Goal: Task Accomplishment & Management: Manage account settings

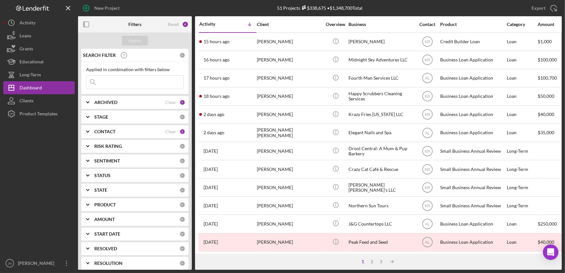
click at [335, 24] on div "Overview" at bounding box center [336, 24] width 24 height 5
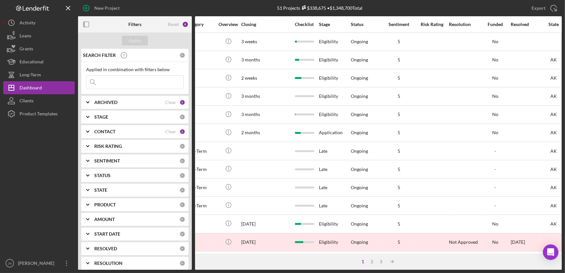
scroll to position [0, 442]
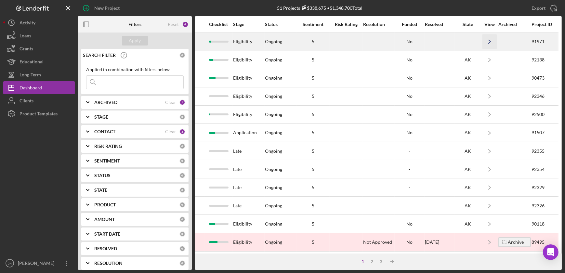
click at [487, 39] on icon "Icon/Navigate" at bounding box center [490, 41] width 15 height 15
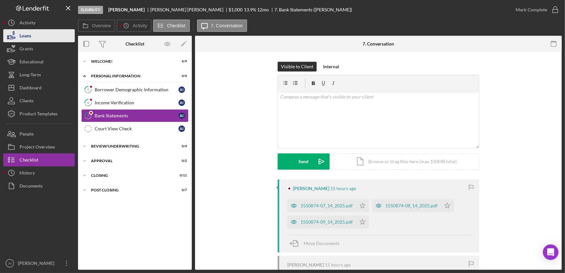
click at [28, 34] on div "Loans" at bounding box center [26, 36] width 12 height 15
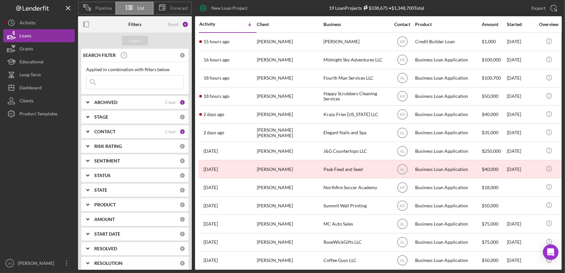
click at [436, 3] on div "New Loan Project 19 Loan Projects $338,675 • $1,348,700 Total Export Icon/Export" at bounding box center [377, 8] width 370 height 16
click at [299, 6] on div "New Loan Project 19 Loan Projects $338,675 • $1,348,700 Total Export Icon/Export" at bounding box center [377, 8] width 370 height 16
drag, startPoint x: 312, startPoint y: 270, endPoint x: 315, endPoint y: 270, distance: 3.3
click at [315, 270] on div "Pipeline List Forecast New Loan Project 19 Loan Projects $338,675 • $1,348,700 …" at bounding box center [282, 136] width 565 height 273
